Goal: Information Seeking & Learning: Learn about a topic

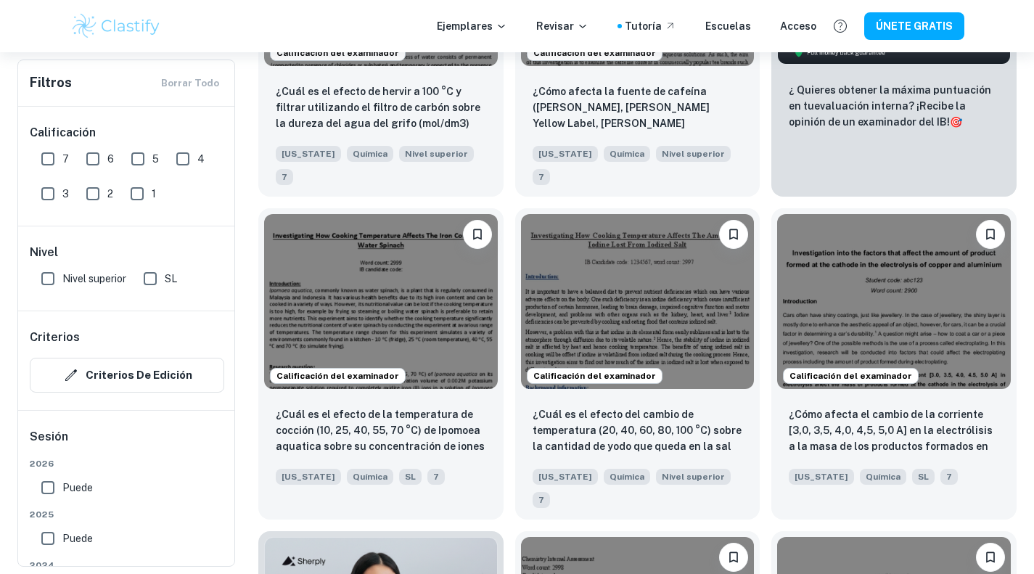
scroll to position [643, 0]
click at [159, 284] on input "SL" at bounding box center [150, 278] width 29 height 29
checkbox input "true"
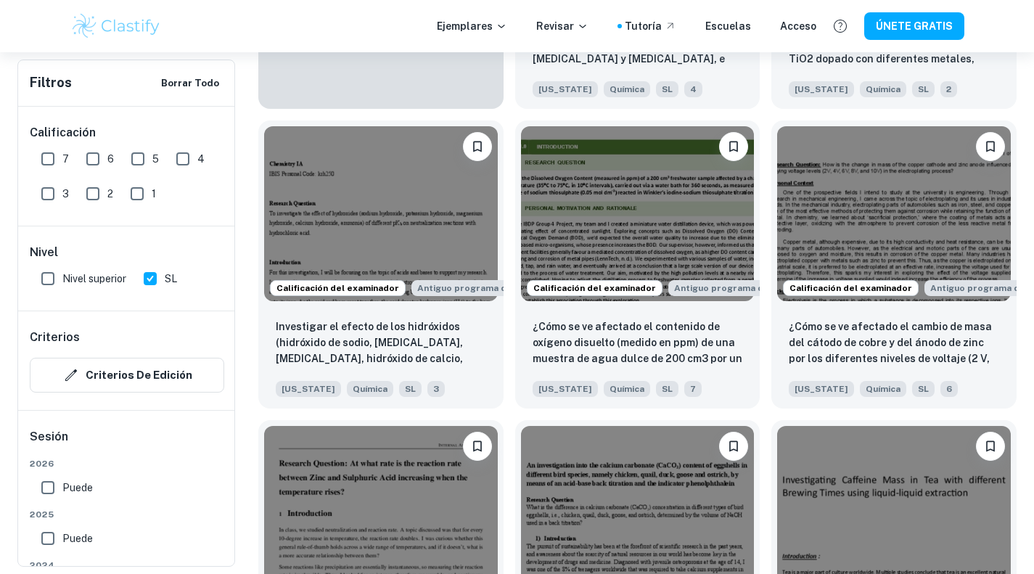
scroll to position [1355, 0]
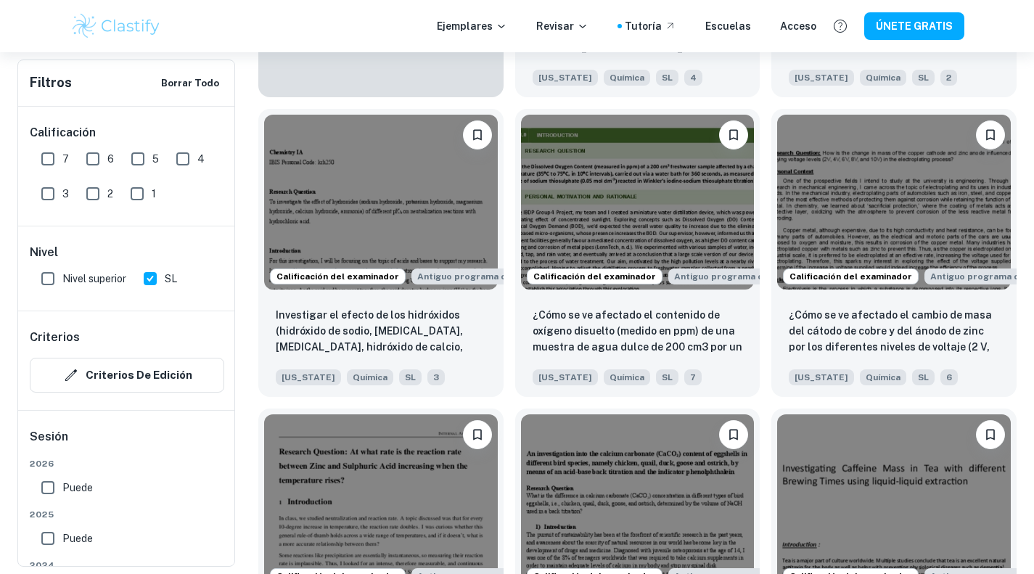
click at [44, 149] on input "7" at bounding box center [47, 158] width 29 height 29
checkbox input "true"
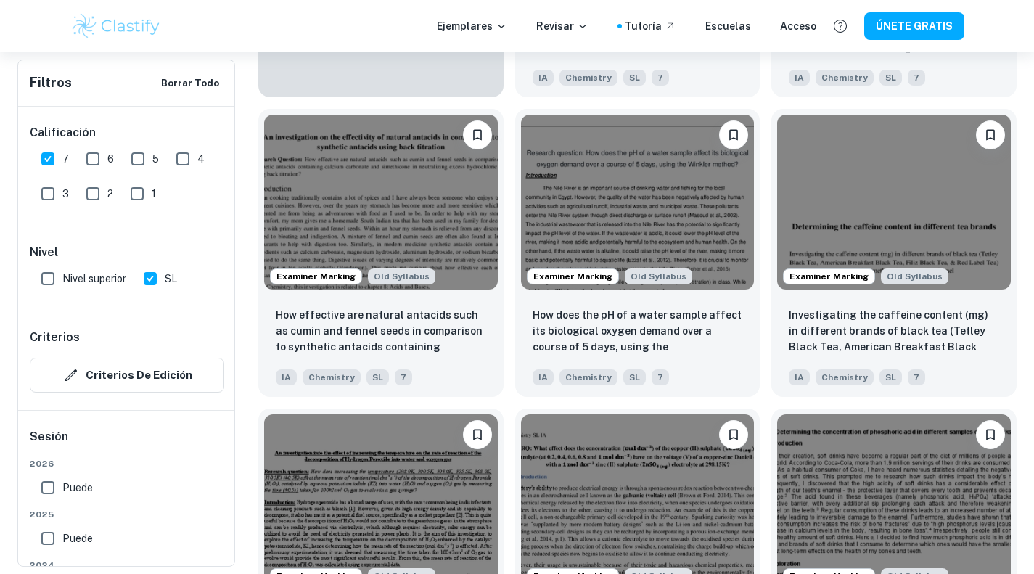
click at [83, 161] on input "6" at bounding box center [92, 158] width 29 height 29
checkbox input "true"
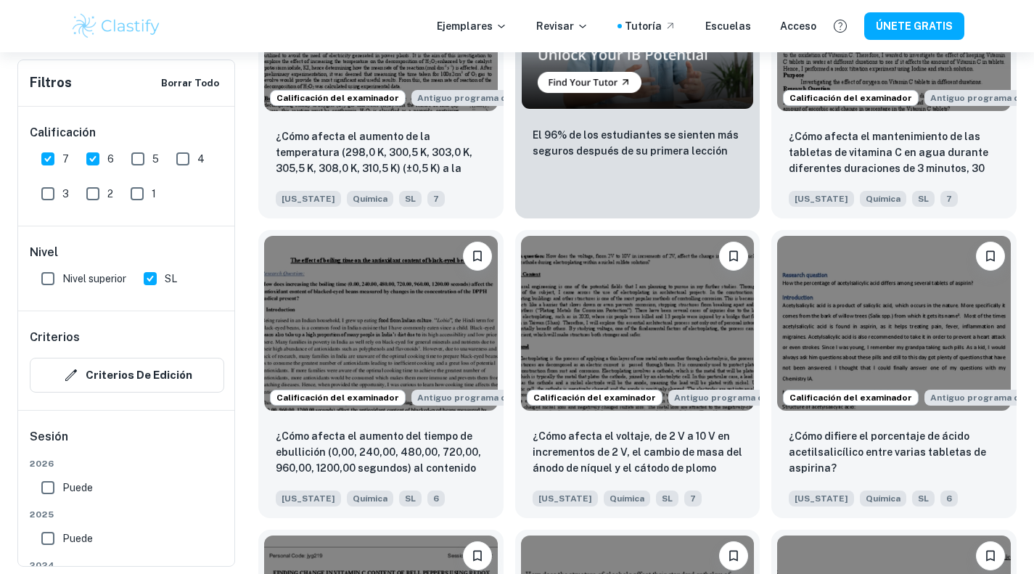
scroll to position [2737, 0]
